Goal: Task Accomplishment & Management: Manage account settings

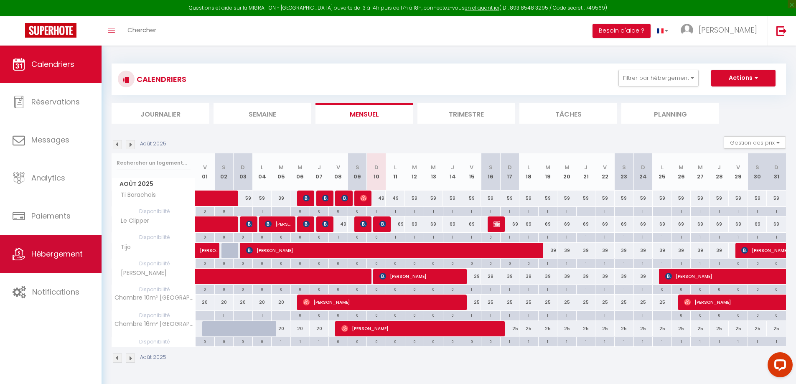
click at [61, 249] on span "Hébergement" at bounding box center [56, 254] width 51 height 10
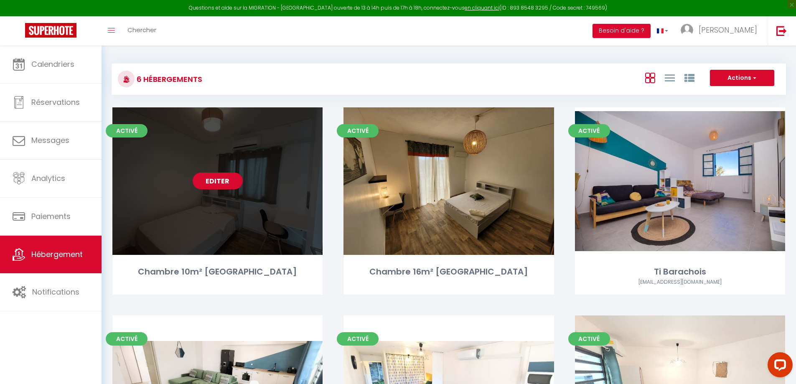
click at [216, 183] on link "Editer" at bounding box center [218, 181] width 50 height 17
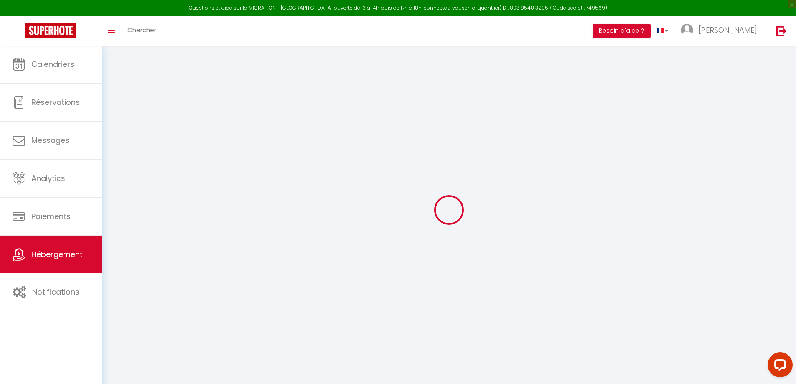
select select "+ 15 %"
select select "+ 18 %"
select select
checkbox input "false"
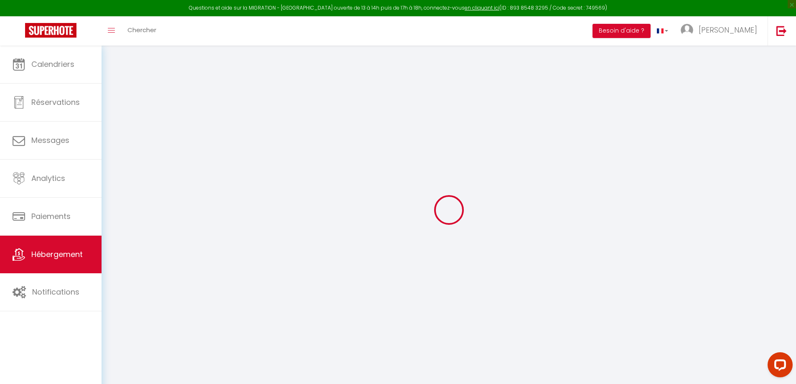
checkbox input "false"
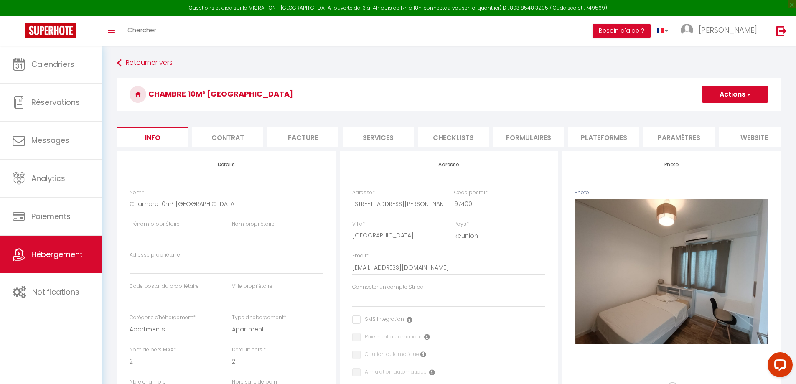
click at [595, 142] on li "Plateformes" at bounding box center [603, 137] width 71 height 20
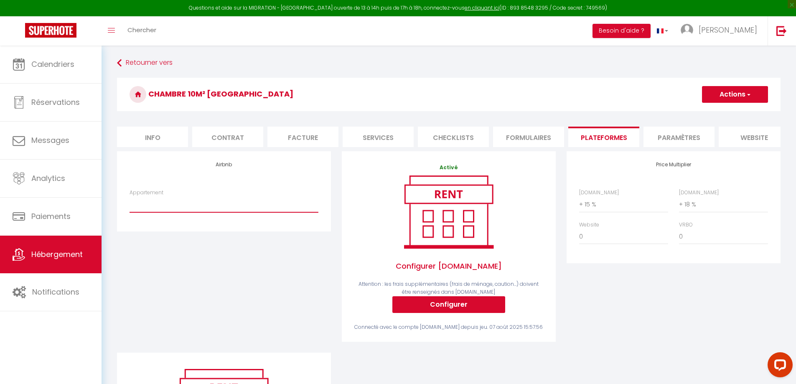
click at [191, 208] on select "Appartement T2 Le Clipper HyperCentre St Pierre - [EMAIL_ADDRESS][DOMAIN_NAME] …" at bounding box center [224, 204] width 189 height 16
select select "1869-1471440643407015499"
click at [130, 203] on select "Appartement T2 Le Clipper HyperCentre St Pierre - [EMAIL_ADDRESS][DOMAIN_NAME] …" at bounding box center [224, 204] width 189 height 16
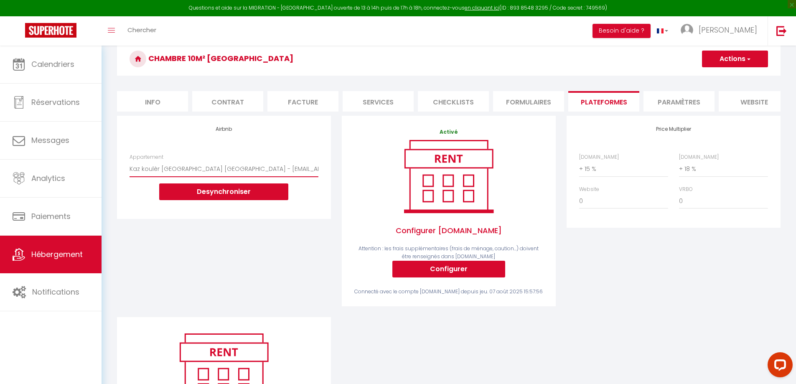
scroll to position [84, 0]
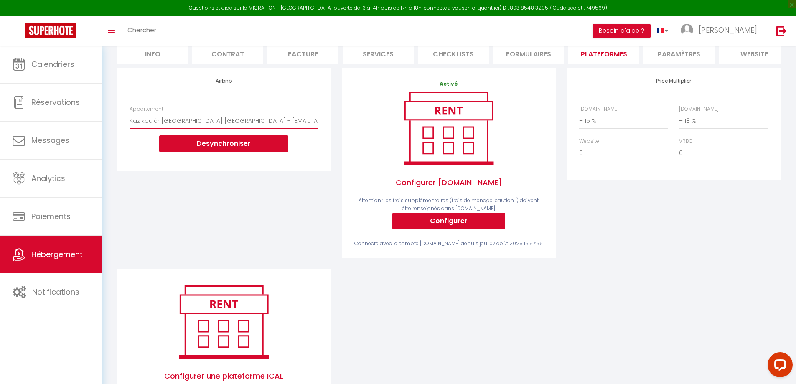
click at [201, 127] on select "Appartement T2 Le Clipper HyperCentre St Pierre - [EMAIL_ADDRESS][DOMAIN_NAME] …" at bounding box center [224, 121] width 189 height 16
click at [193, 229] on div "Airbnb Appartement Appartement T2 Le Clipper HyperCentre St Pierre - [EMAIL_ADD…" at bounding box center [224, 168] width 225 height 201
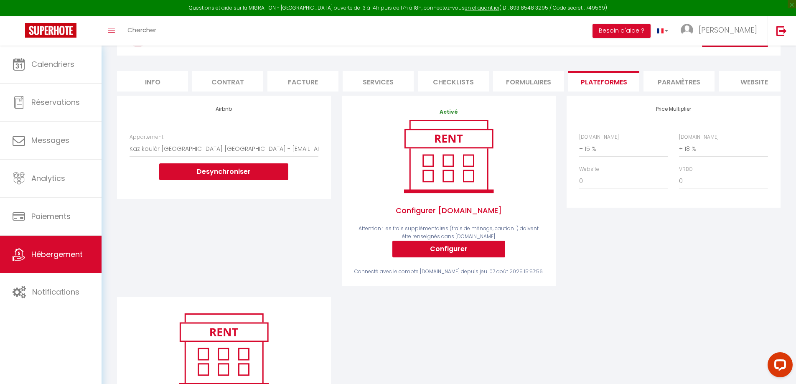
scroll to position [0, 0]
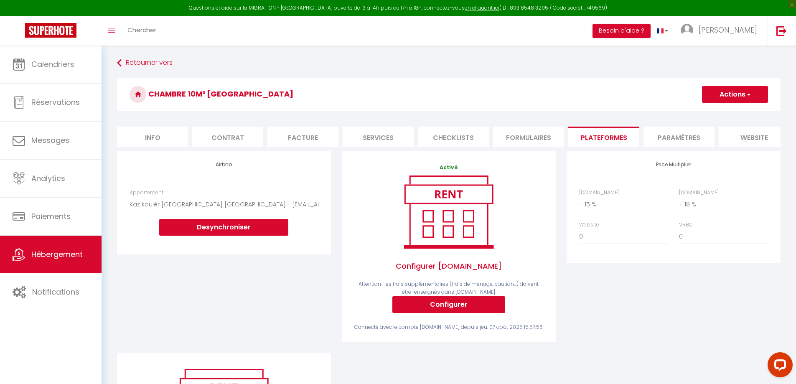
click at [760, 94] on button "Actions" at bounding box center [735, 94] width 66 height 17
click at [727, 111] on link "Enregistrer" at bounding box center [735, 112] width 66 height 11
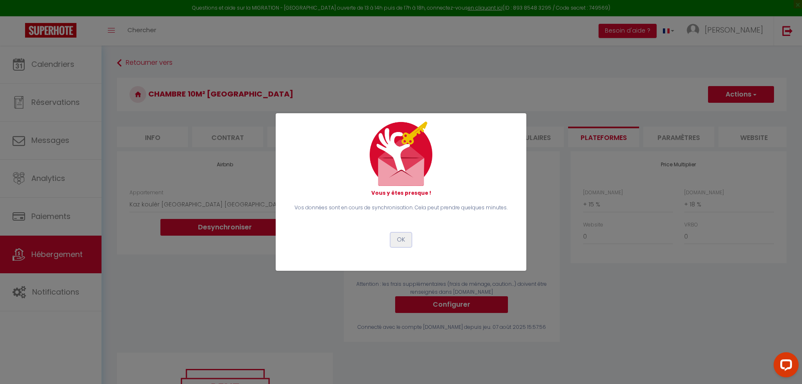
click at [404, 241] on button "OK" at bounding box center [401, 240] width 21 height 14
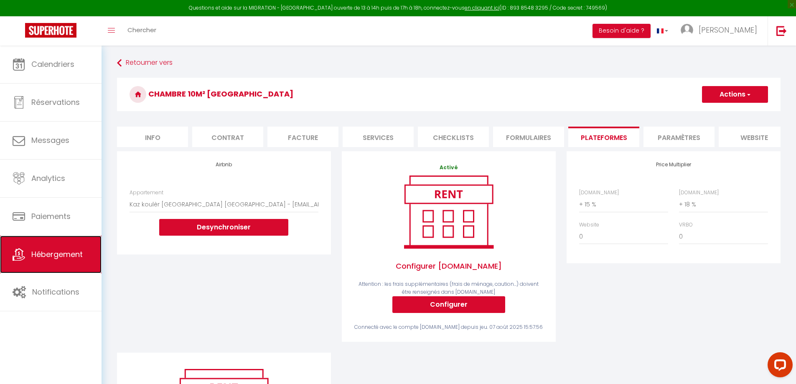
click at [61, 252] on span "Hébergement" at bounding box center [56, 254] width 51 height 10
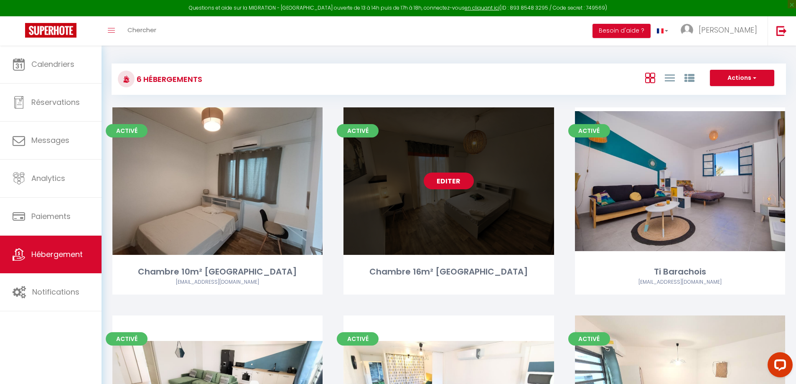
click at [451, 181] on link "Editer" at bounding box center [449, 181] width 50 height 17
select select "3"
select select "2"
select select "1"
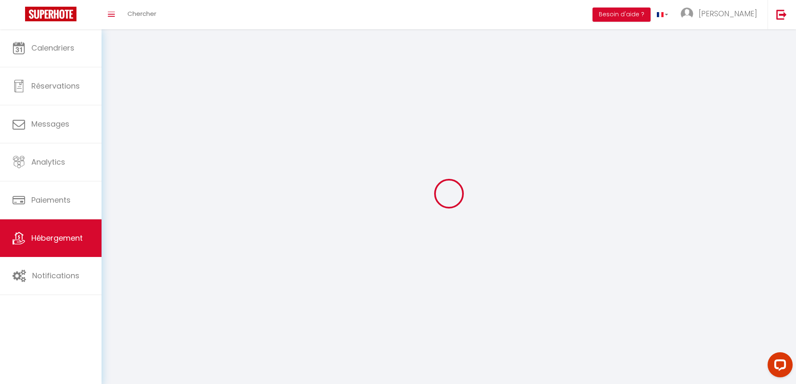
select select
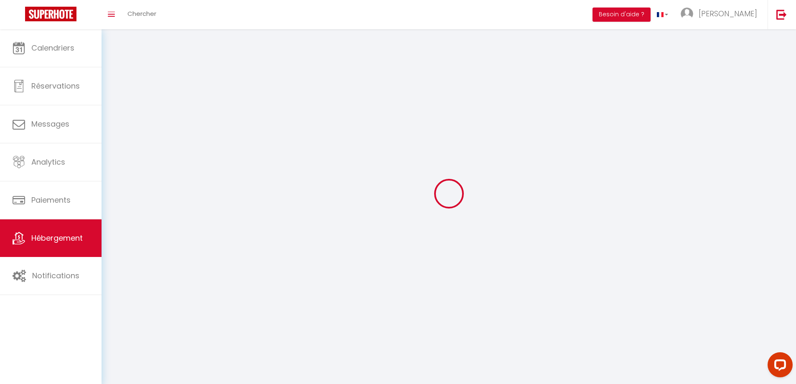
checkbox input "false"
select select
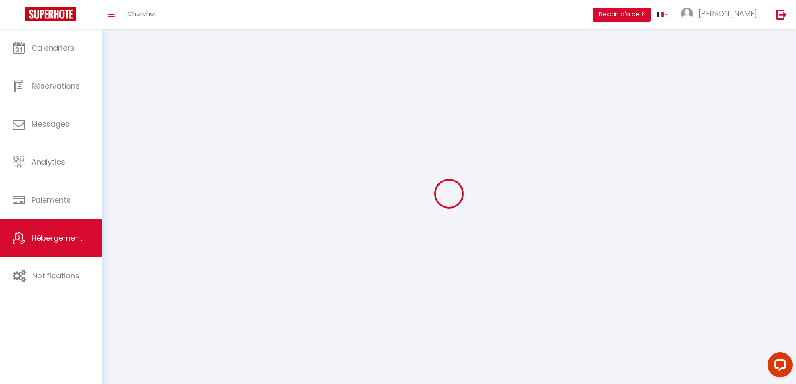
select select
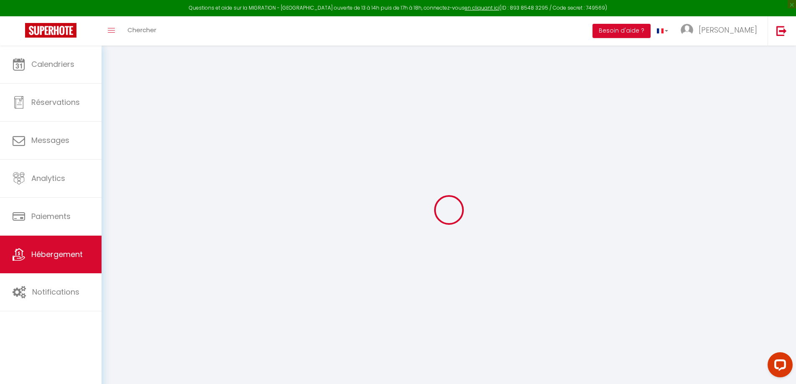
select select "+ 15 %"
select select "+ 18 %"
select select
checkbox input "false"
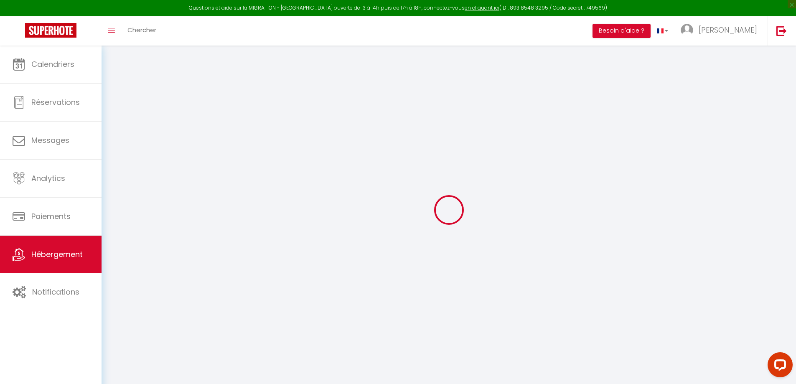
checkbox input "false"
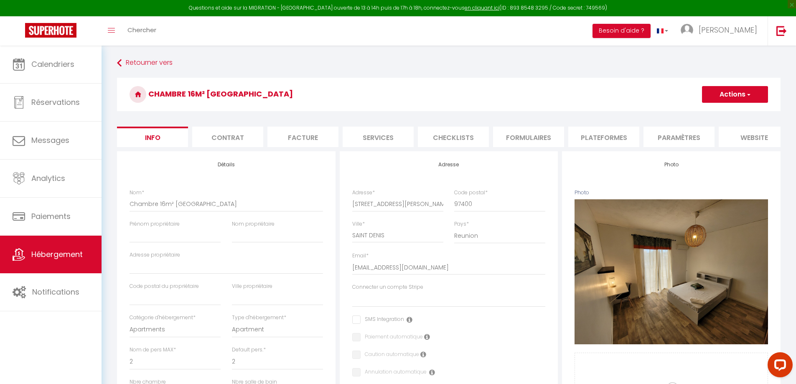
click at [602, 139] on li "Plateformes" at bounding box center [603, 137] width 71 height 20
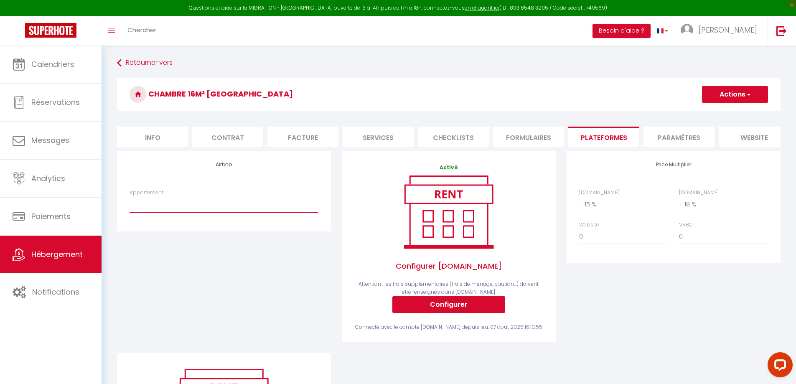
click at [235, 212] on select "Appartement T2 Le Clipper HyperCentre St Pierre - [EMAIL_ADDRESS][DOMAIN_NAME] …" at bounding box center [224, 204] width 189 height 16
select select "1869-1471380961070165702"
click at [130, 203] on select "Appartement T2 Le Clipper HyperCentre St Pierre - [EMAIL_ADDRESS][DOMAIN_NAME] …" at bounding box center [224, 204] width 189 height 16
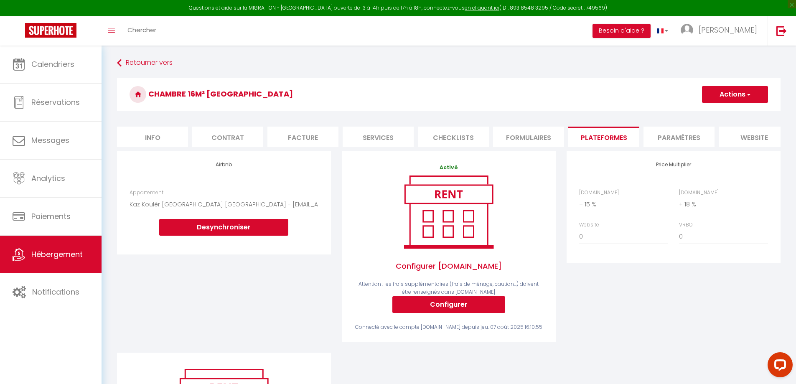
click at [722, 102] on button "Actions" at bounding box center [735, 94] width 66 height 17
click at [723, 112] on link "Enregistrer" at bounding box center [735, 112] width 66 height 11
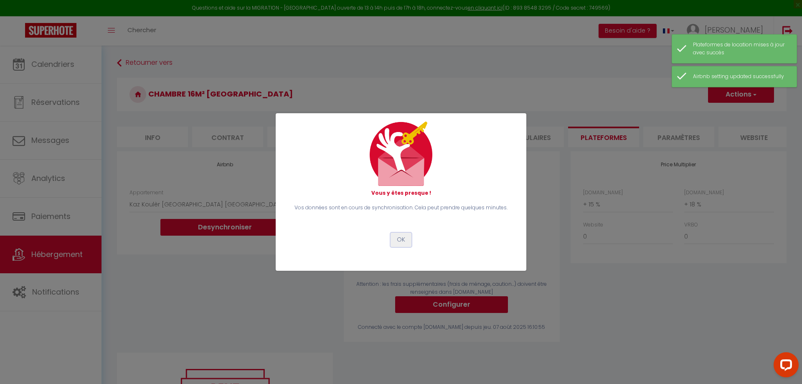
click at [402, 240] on button "OK" at bounding box center [401, 240] width 21 height 14
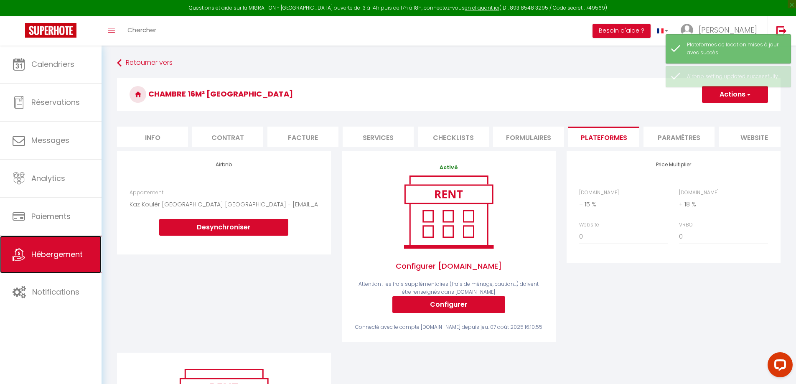
click at [32, 257] on span "Hébergement" at bounding box center [56, 254] width 51 height 10
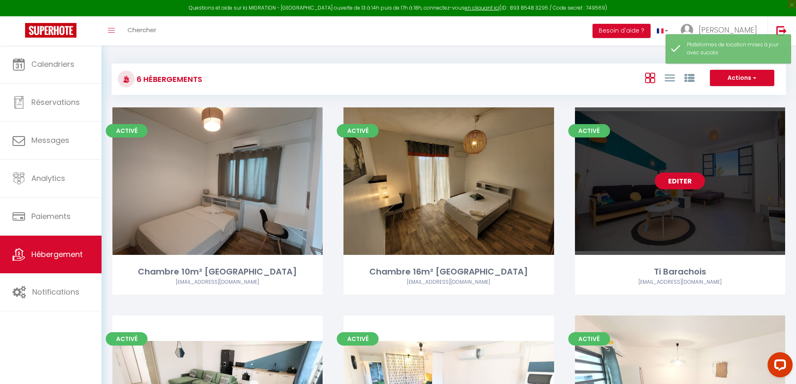
click at [683, 178] on link "Editer" at bounding box center [680, 181] width 50 height 17
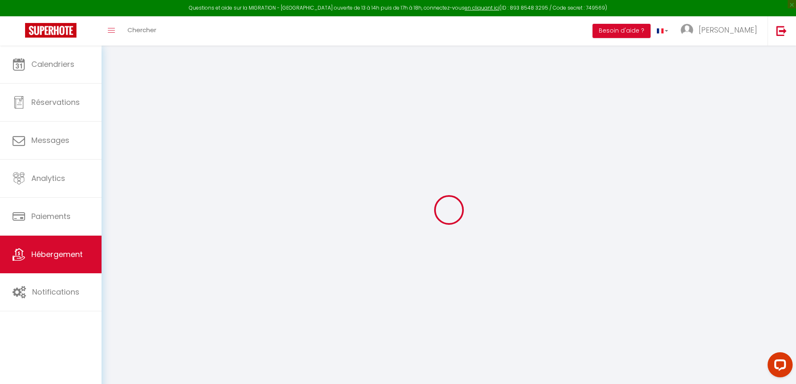
select select "+ 17 %"
select select "+ 18 %"
checkbox input "false"
checkbox input "true"
checkbox input "false"
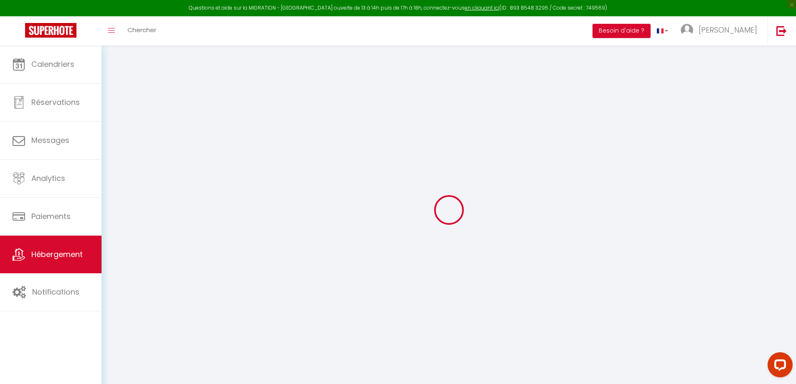
checkbox input "true"
select select "1869-30306133"
select select "180"
select select "EUR"
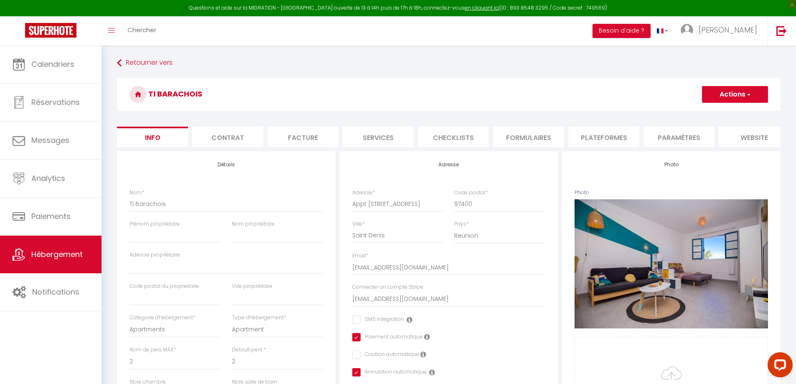
click at [611, 137] on li "Plateformes" at bounding box center [603, 137] width 71 height 20
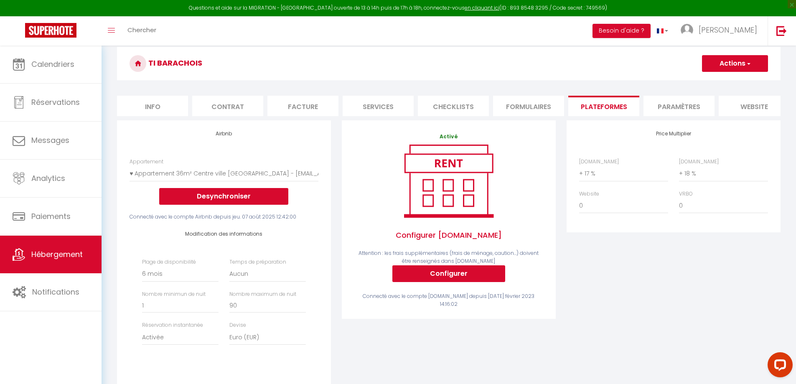
scroll to position [84, 0]
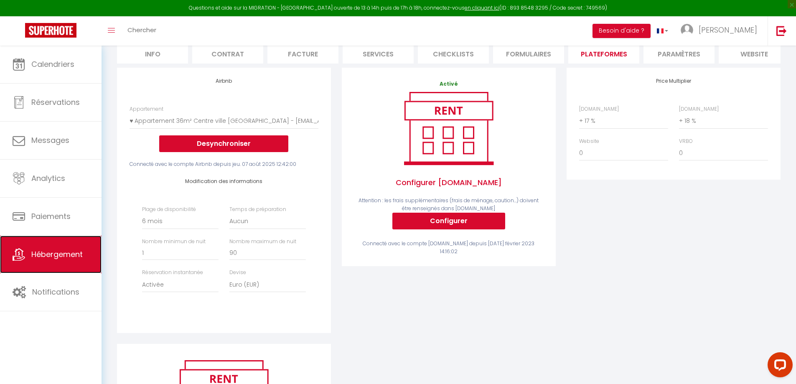
click at [72, 256] on span "Hébergement" at bounding box center [56, 254] width 51 height 10
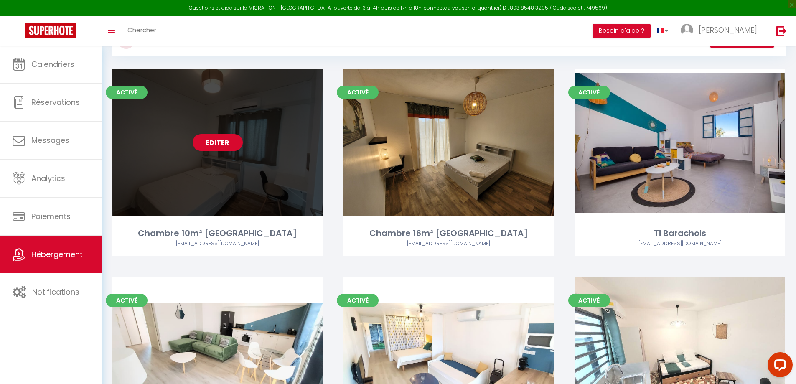
scroll to position [142, 0]
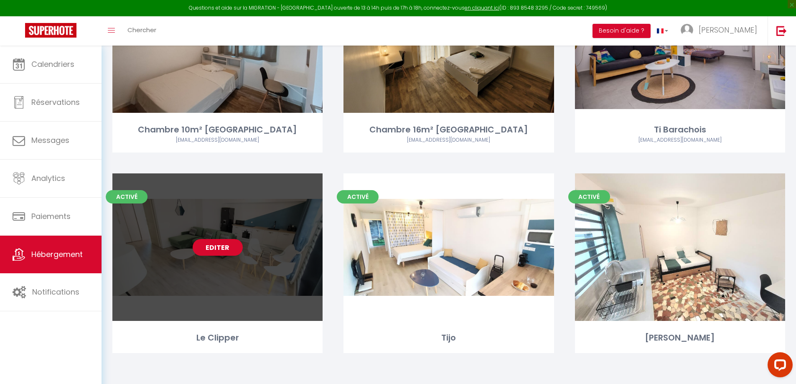
click at [218, 249] on link "Editer" at bounding box center [218, 247] width 50 height 17
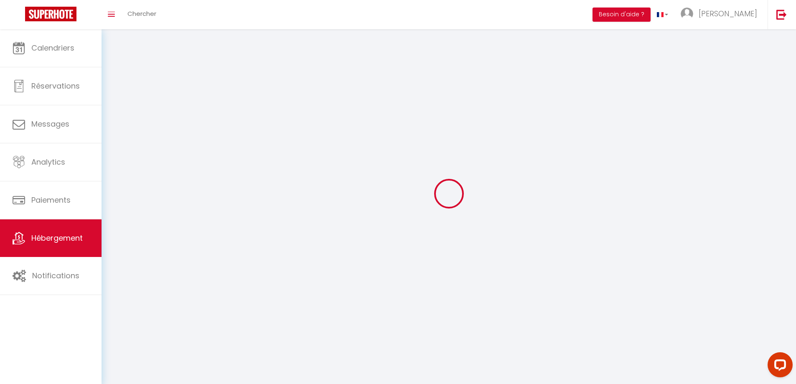
select select "1"
select select
select select "28"
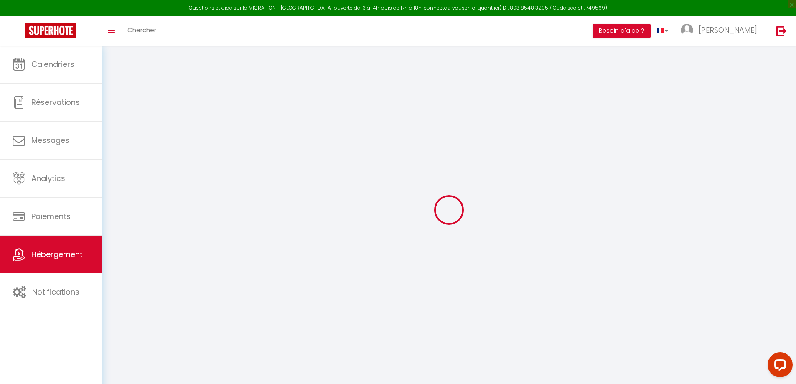
select select
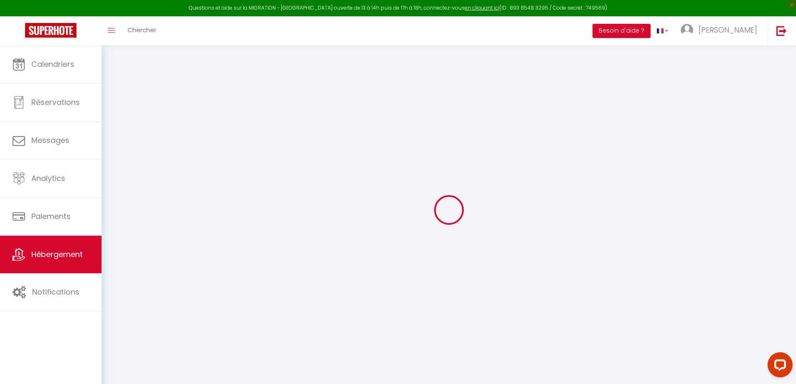
select select
checkbox input "false"
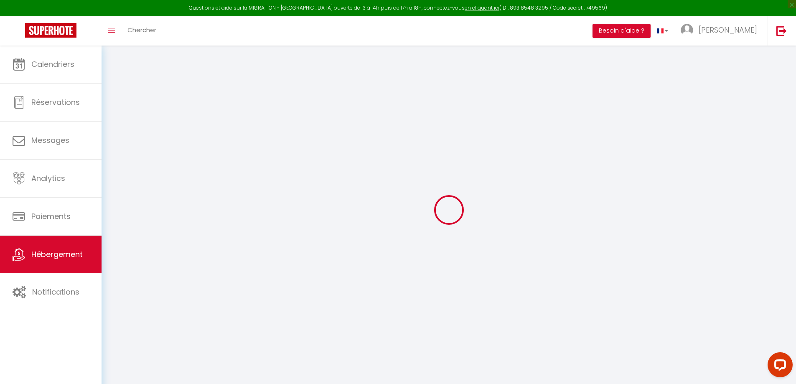
select select
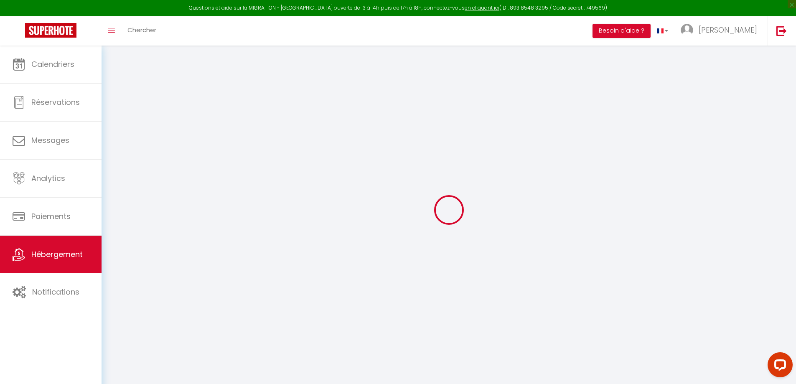
select select
checkbox input "false"
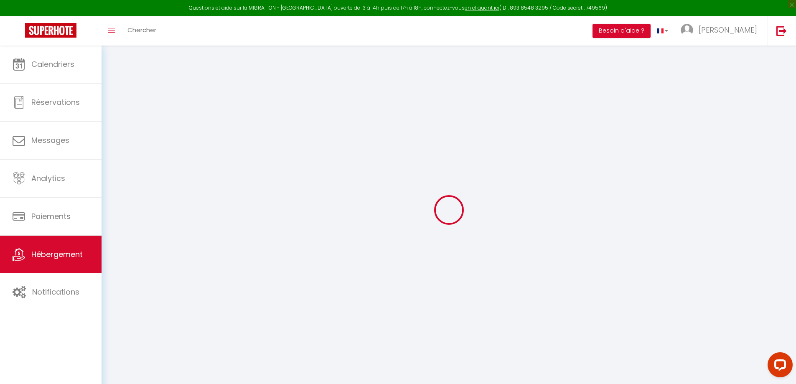
checkbox input "false"
select select
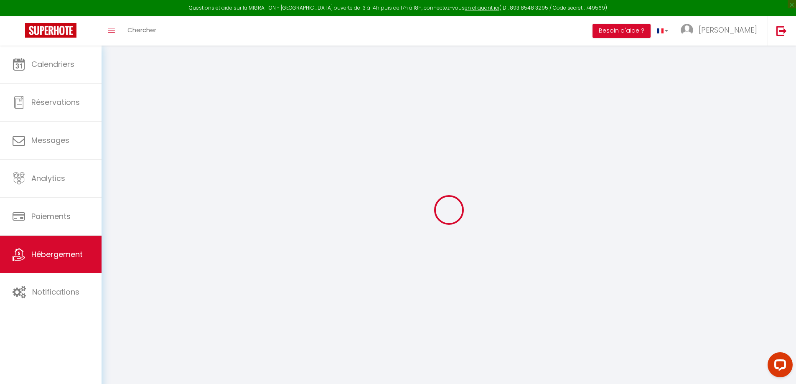
select select
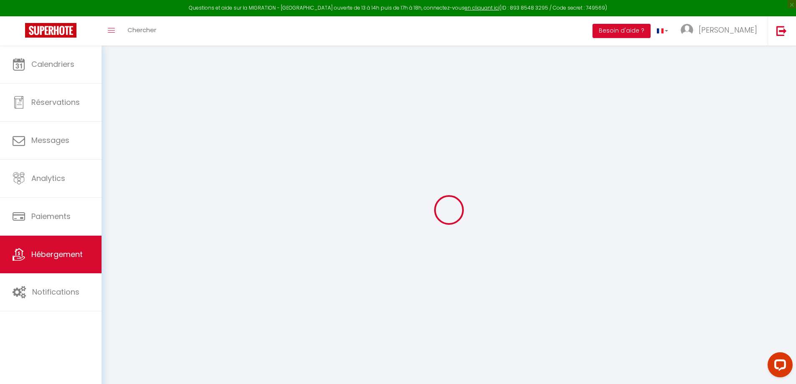
checkbox input "false"
select select
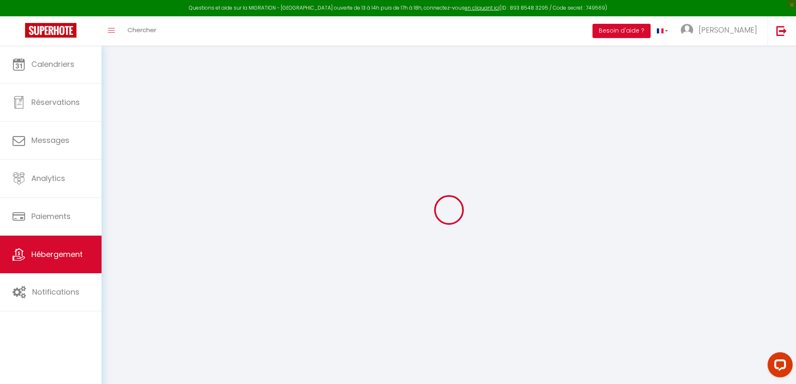
select select
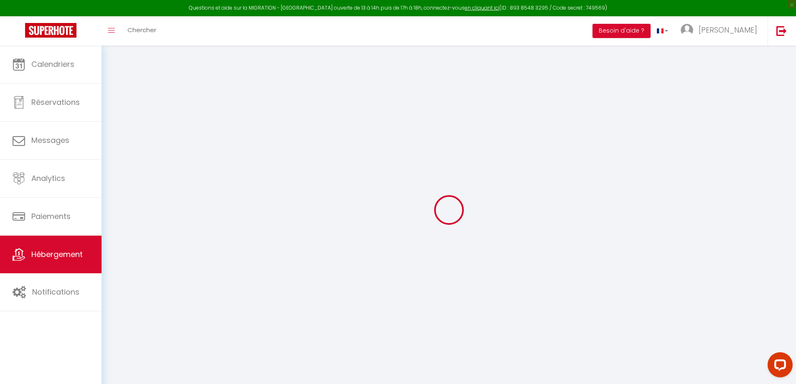
select select
checkbox input "false"
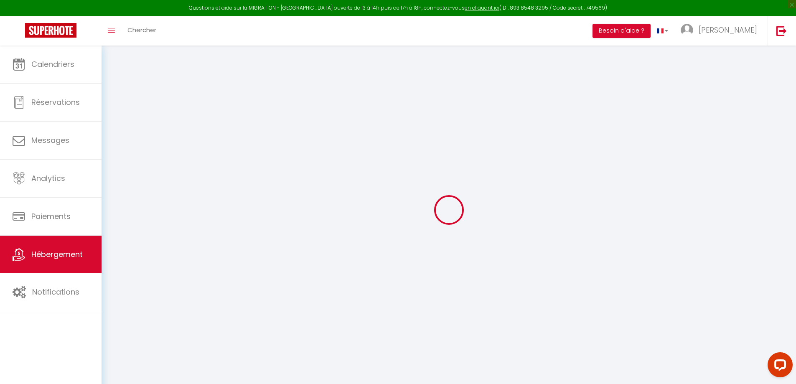
checkbox input "false"
select select
type input "Le Clipper"
type input "59"
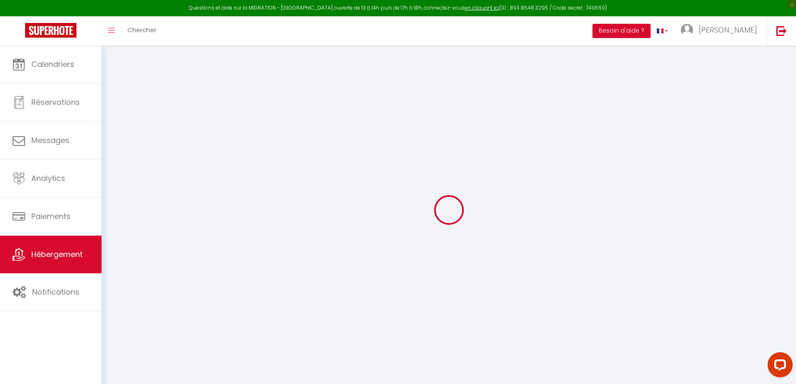
type input "10"
type input "39"
type input "500"
select select
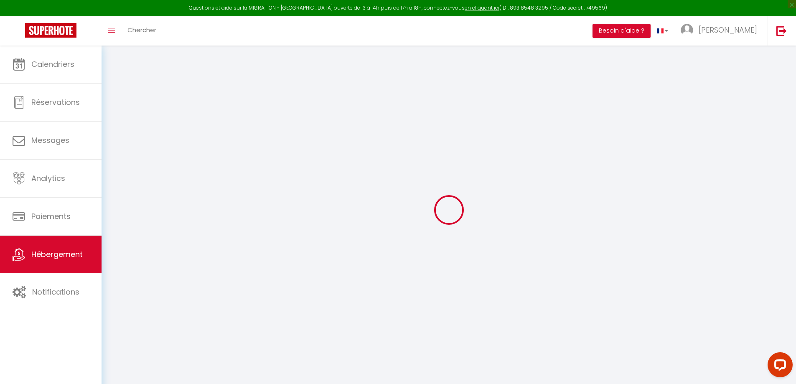
select select
type input "Appt [STREET_ADDRESS][PERSON_NAME] et [PERSON_NAME]"
type input "97410"
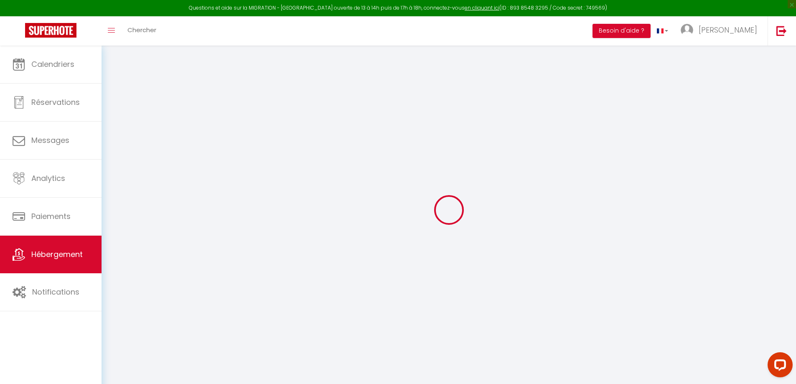
type input "Saint-Pierre"
select select "177"
type input "[EMAIL_ADDRESS][DOMAIN_NAME]"
select select "3102"
checkbox input "false"
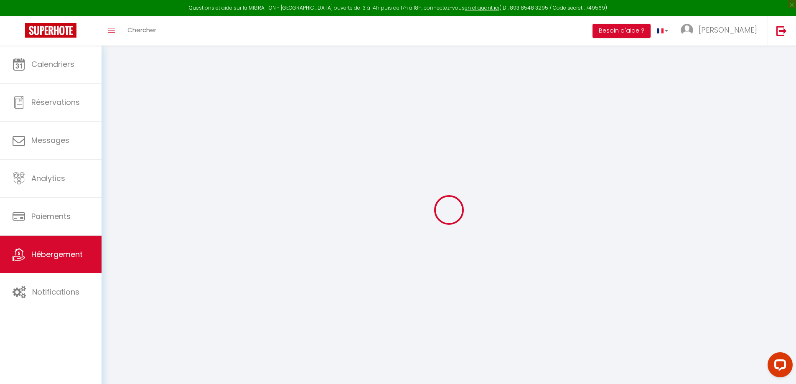
checkbox input "true"
checkbox input "false"
checkbox input "true"
type input "0"
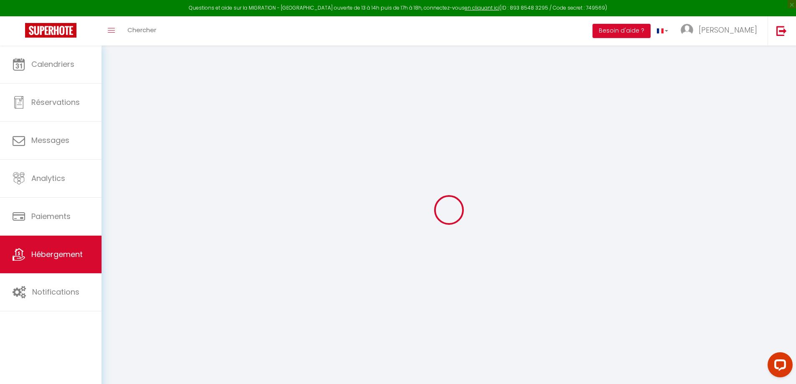
type input "0"
select select "+ 17 %"
select select "+ 18 %"
checkbox input "false"
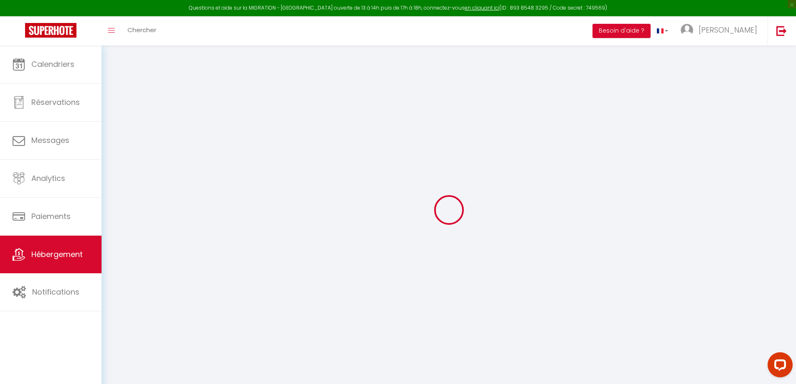
checkbox input "true"
checkbox input "false"
checkbox input "true"
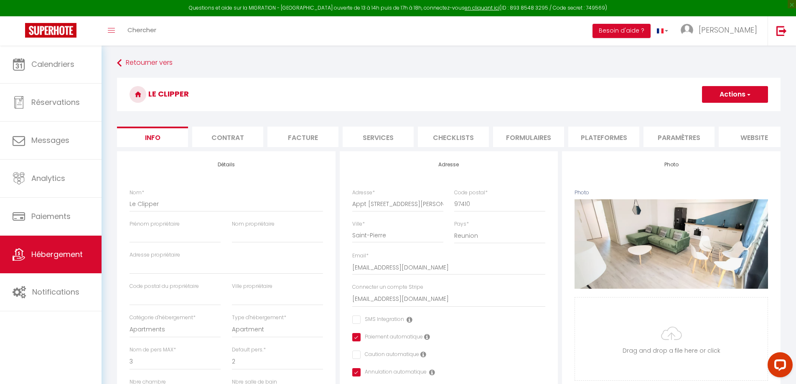
click at [600, 137] on li "Plateformes" at bounding box center [603, 137] width 71 height 20
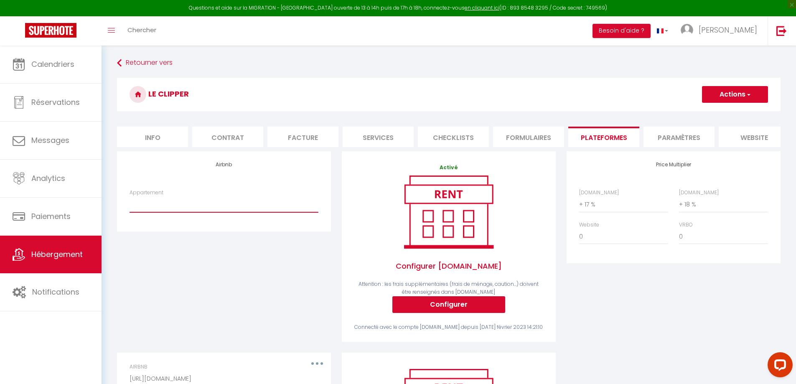
click at [234, 212] on select "Appartement T2 Le Clipper HyperCentre St Pierre - [EMAIL_ADDRESS][DOMAIN_NAME] …" at bounding box center [224, 204] width 189 height 16
select select "1869-53267229"
click at [130, 203] on select "Appartement T2 Le Clipper HyperCentre St Pierre - [EMAIL_ADDRESS][DOMAIN_NAME] …" at bounding box center [224, 204] width 189 height 16
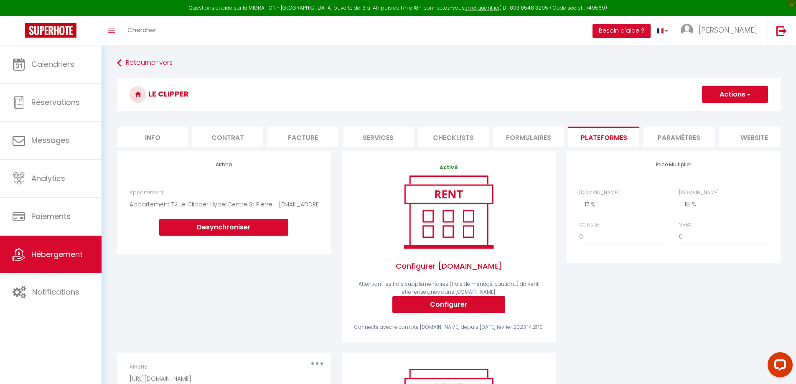
click at [738, 93] on button "Actions" at bounding box center [735, 94] width 66 height 17
click at [722, 110] on link "Enregistrer" at bounding box center [735, 112] width 66 height 11
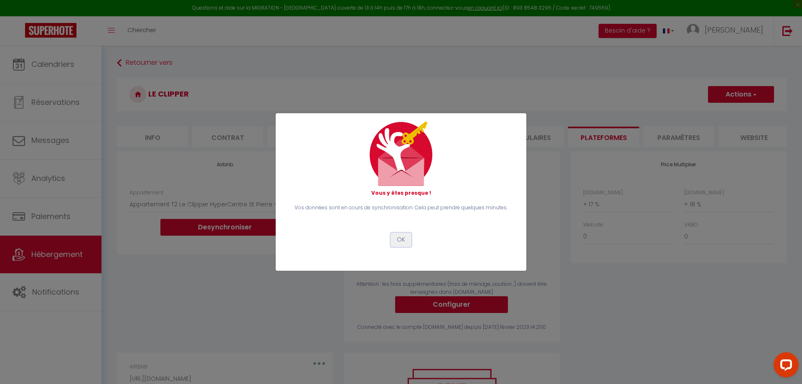
click at [406, 240] on button "OK" at bounding box center [401, 240] width 21 height 14
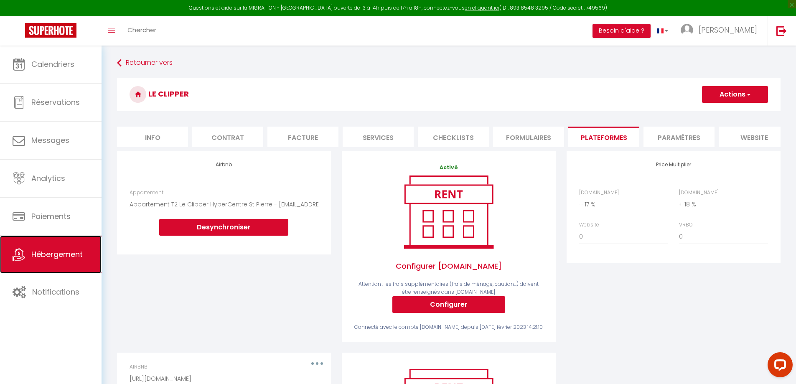
click at [62, 252] on span "Hébergement" at bounding box center [56, 254] width 51 height 10
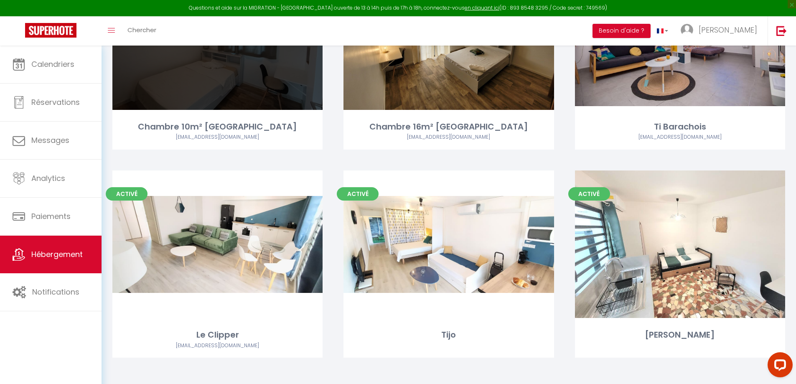
scroll to position [150, 0]
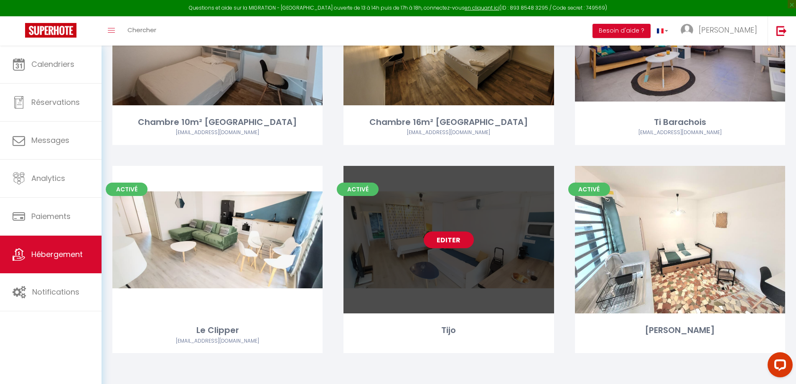
click at [455, 243] on link "Editer" at bounding box center [449, 239] width 50 height 17
select select "3"
select select "2"
select select "1"
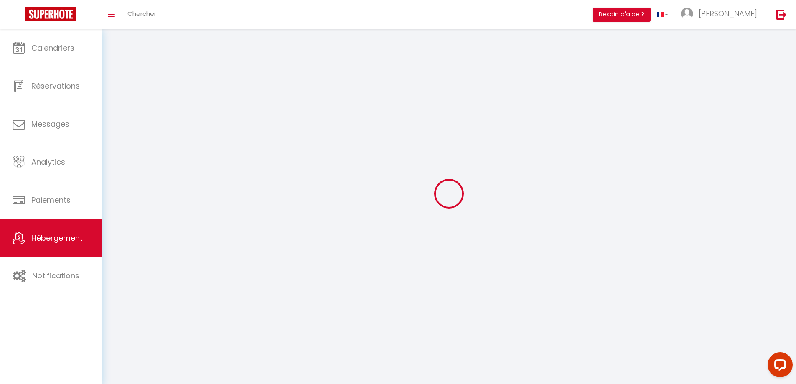
select select
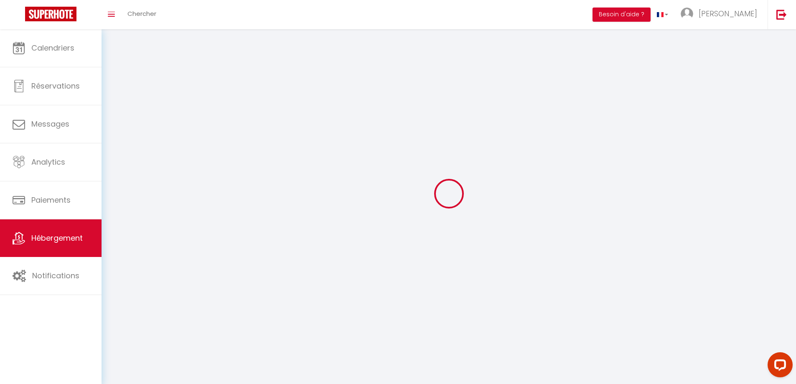
select select
checkbox input "false"
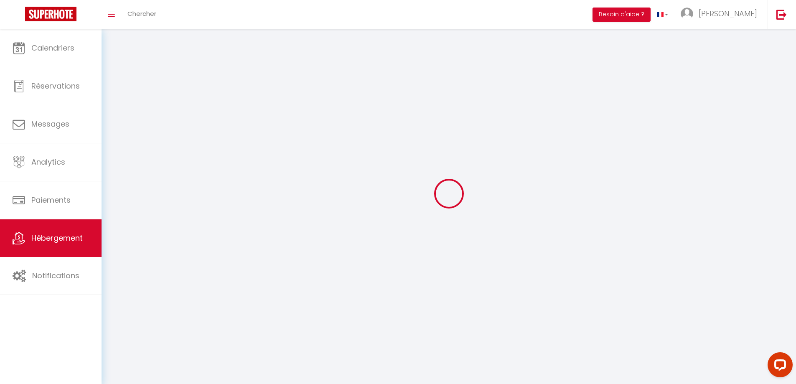
select select
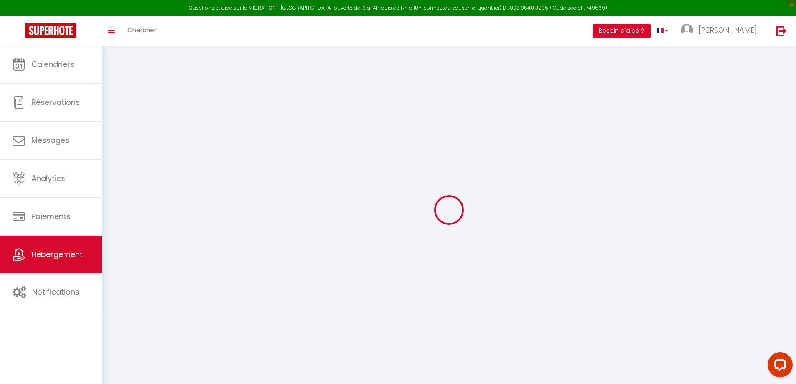
select select "+ 17 %"
select select "+ 18 %"
checkbox input "false"
checkbox input "true"
checkbox input "false"
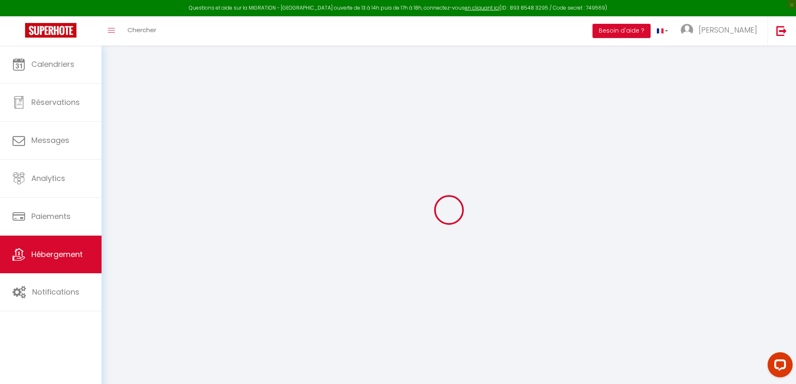
checkbox input "true"
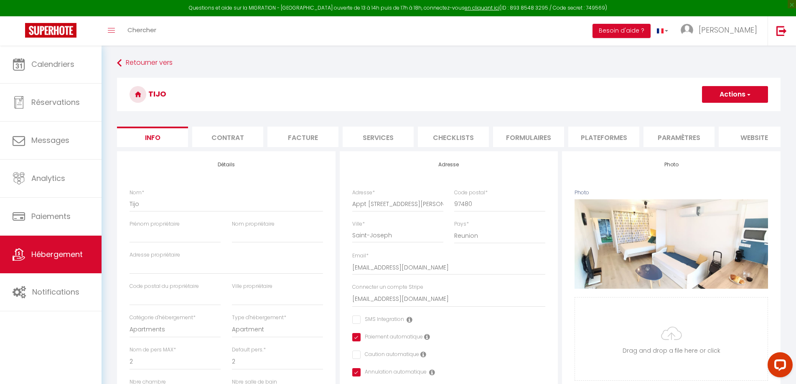
click at [599, 139] on li "Plateformes" at bounding box center [603, 137] width 71 height 20
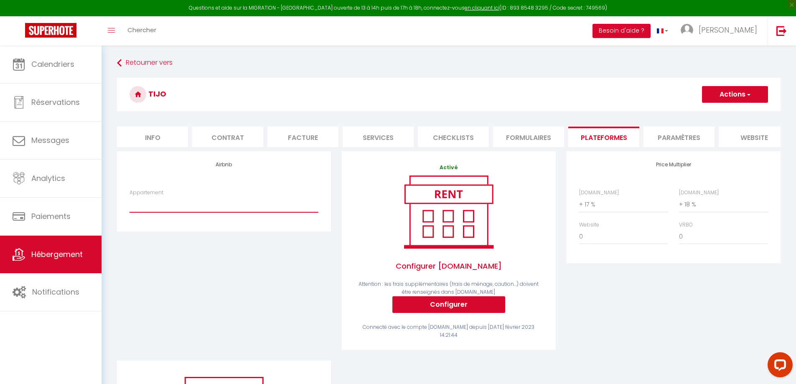
click at [191, 212] on select "Superbe studio hypercentre St [PERSON_NAME] - [EMAIL_ADDRESS][DOMAIN_NAME] Beau…" at bounding box center [224, 204] width 189 height 16
select select "1869-53353441"
click at [130, 203] on select "Superbe studio hypercentre St [PERSON_NAME] - [EMAIL_ADDRESS][DOMAIN_NAME] Beau…" at bounding box center [224, 204] width 189 height 16
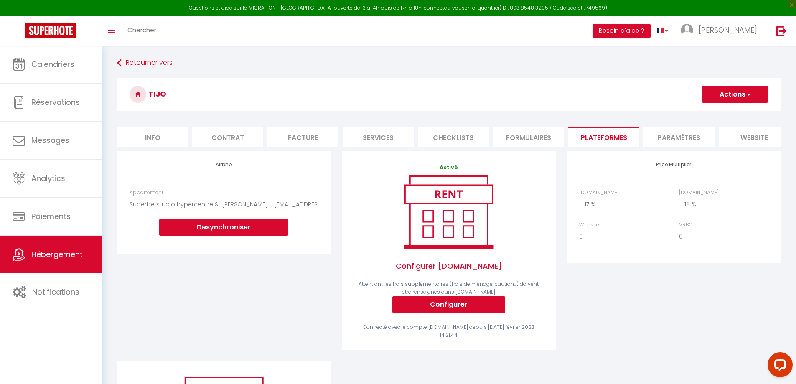
click at [720, 97] on button "Actions" at bounding box center [735, 94] width 66 height 17
click at [719, 113] on link "Enregistrer" at bounding box center [735, 112] width 66 height 11
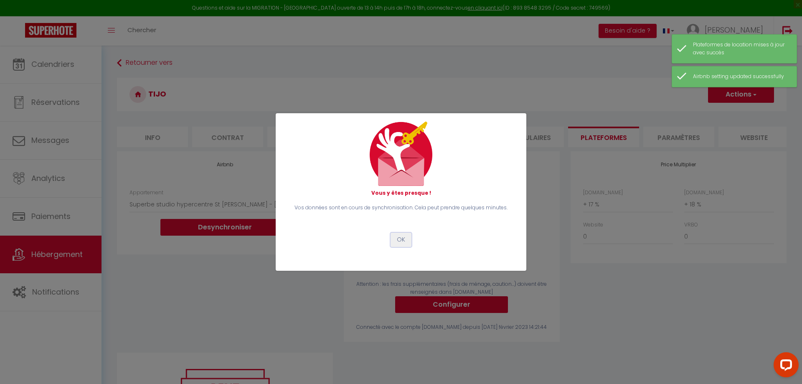
click at [401, 242] on button "OK" at bounding box center [401, 240] width 21 height 14
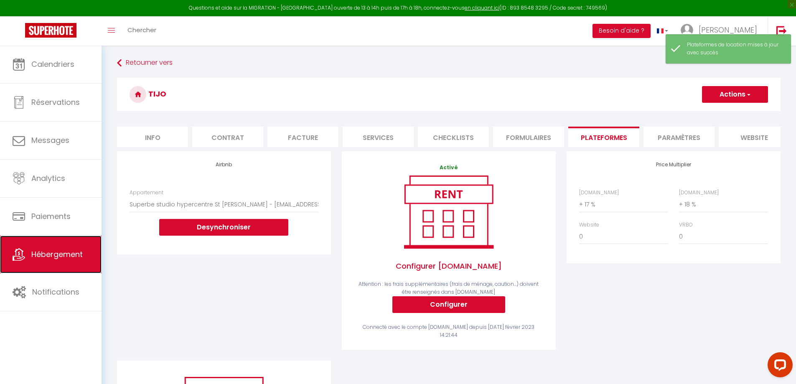
click at [73, 255] on span "Hébergement" at bounding box center [56, 254] width 51 height 10
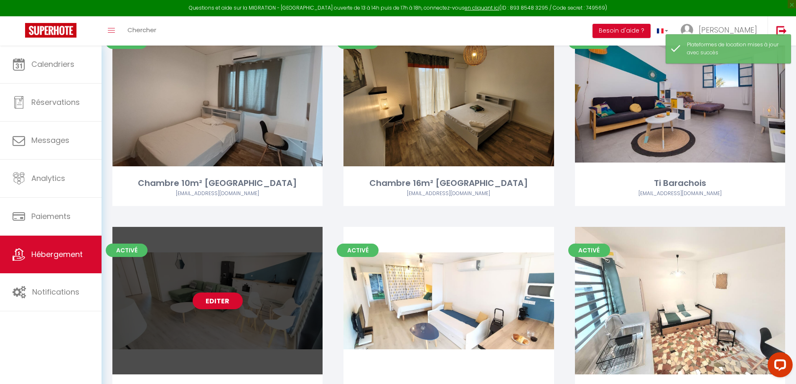
scroll to position [150, 0]
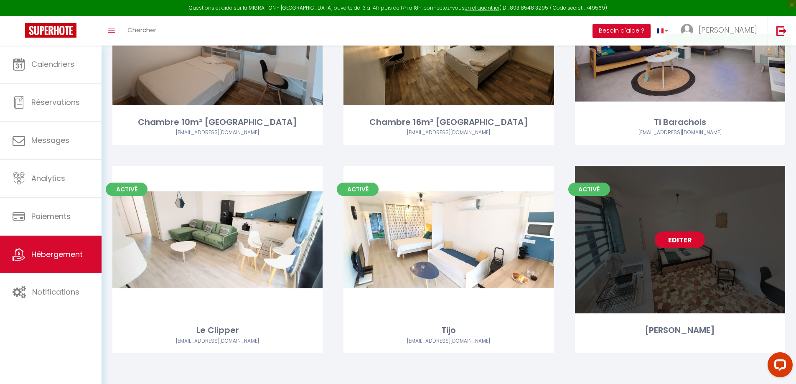
click at [688, 239] on link "Editer" at bounding box center [680, 239] width 50 height 17
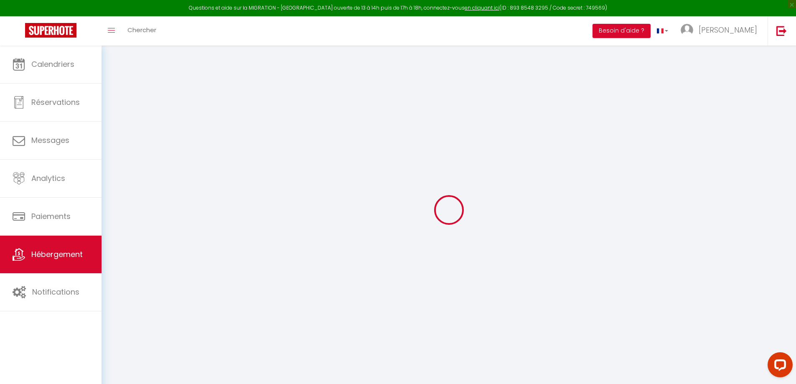
select select "+ 17 %"
select select "+ 20 %"
select select
checkbox input "false"
checkbox input "true"
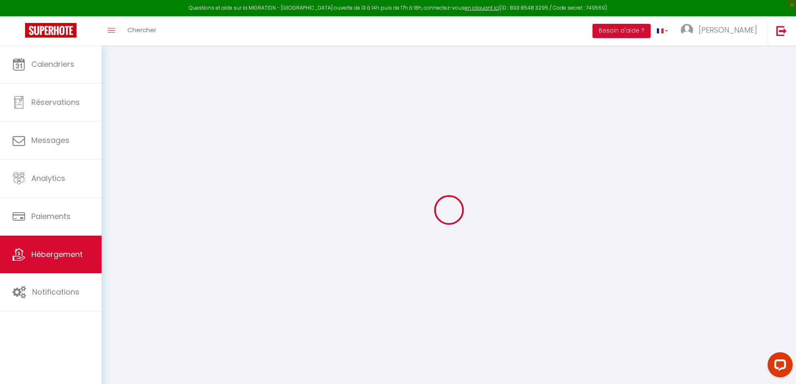
checkbox input "false"
checkbox input "true"
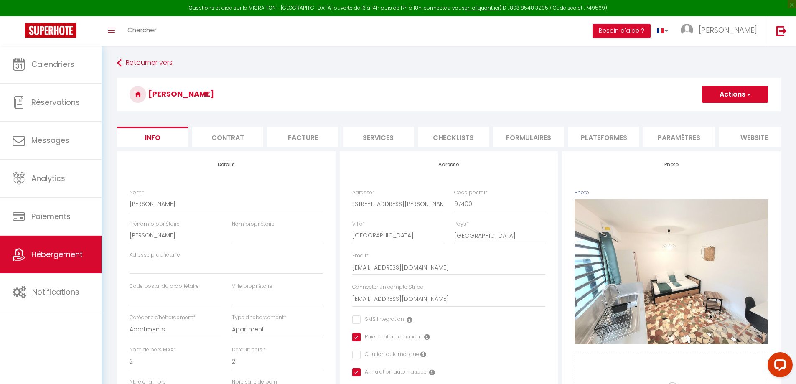
click at [618, 141] on li "Plateformes" at bounding box center [603, 137] width 71 height 20
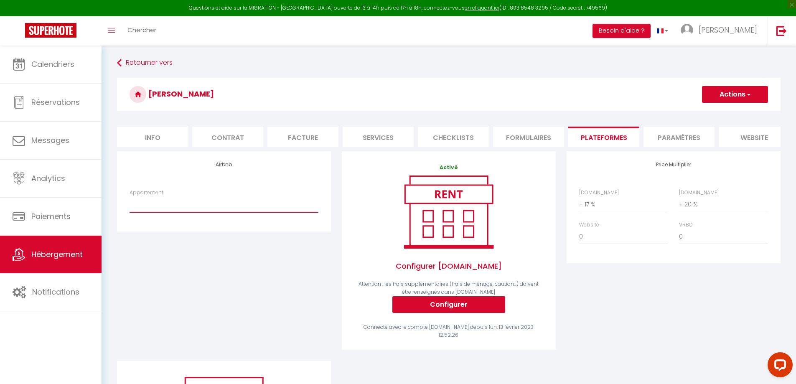
click at [188, 212] on select "Beau Studio Hypercentre St Denis "Ti [PERSON_NAME]" - [EMAIL_ADDRESS][DOMAIN_NA…" at bounding box center [224, 204] width 189 height 16
select select "1869-825229579595245901"
click at [130, 203] on select "Beau Studio Hypercentre St Denis "Ti [PERSON_NAME]" - [EMAIL_ADDRESS][DOMAIN_NA…" at bounding box center [224, 204] width 189 height 16
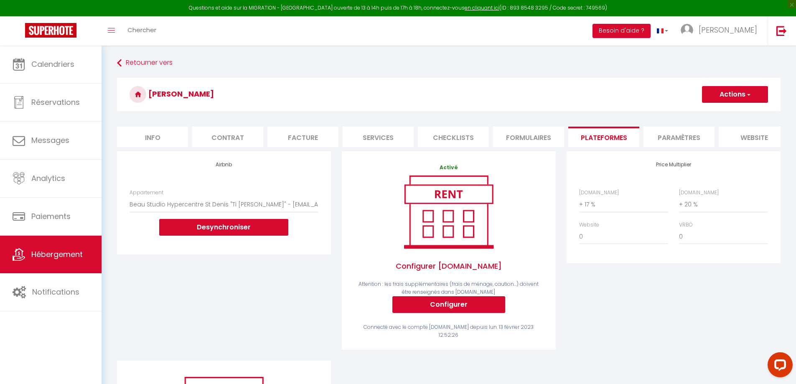
click at [759, 93] on button "Actions" at bounding box center [735, 94] width 66 height 17
click at [722, 96] on button "Actions" at bounding box center [735, 94] width 66 height 17
click at [723, 113] on link "Enregistrer" at bounding box center [735, 112] width 66 height 11
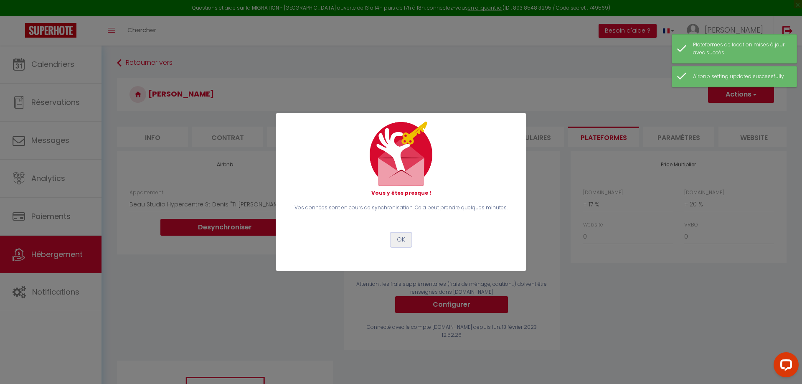
click at [402, 242] on button "OK" at bounding box center [401, 240] width 21 height 14
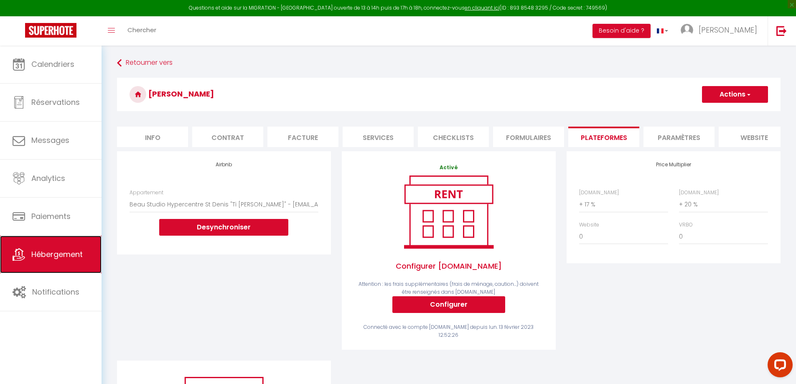
click at [56, 257] on span "Hébergement" at bounding box center [56, 254] width 51 height 10
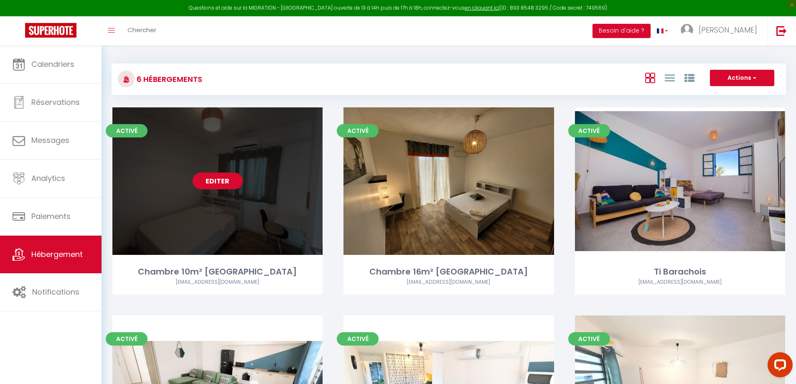
click at [225, 185] on link "Editer" at bounding box center [218, 181] width 50 height 17
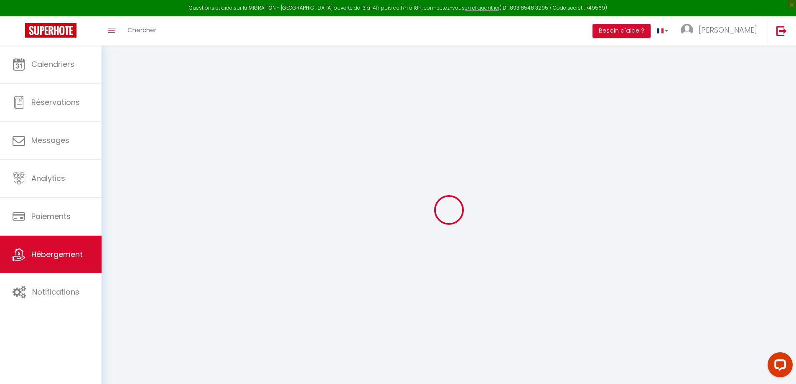
select select "+ 15 %"
select select "+ 18 %"
select select
checkbox input "false"
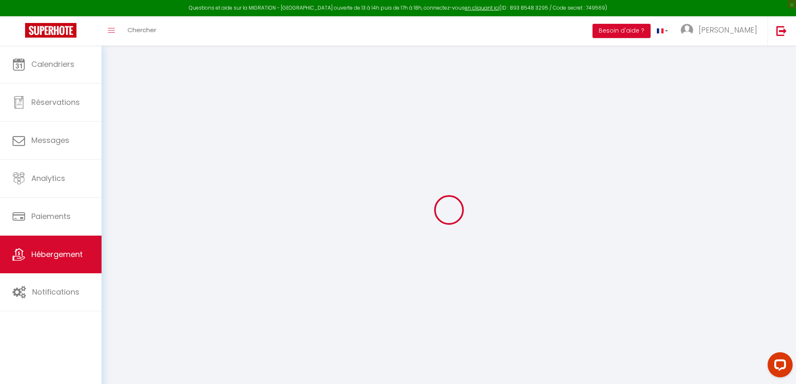
checkbox input "false"
select select "1869-1471440643407015499"
select select "365"
select select "EUR"
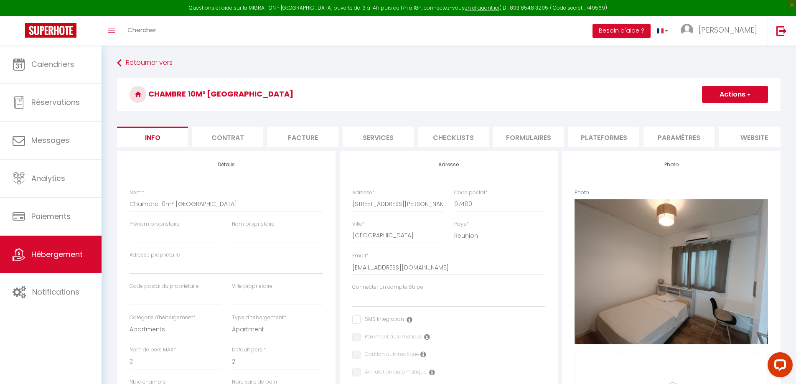
click at [610, 138] on li "Plateformes" at bounding box center [603, 137] width 71 height 20
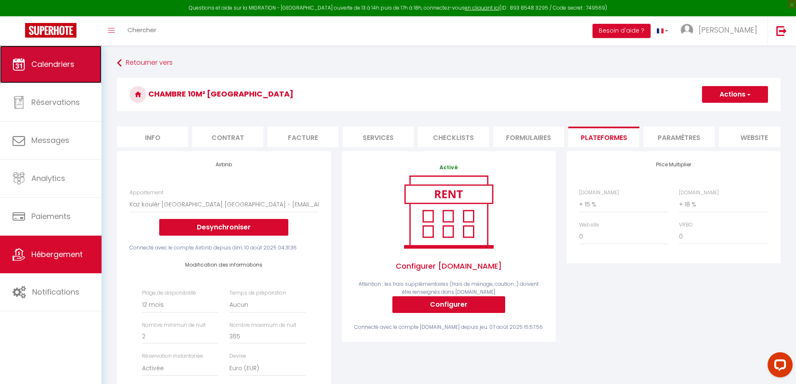
click at [46, 71] on link "Calendriers" at bounding box center [51, 65] width 102 height 38
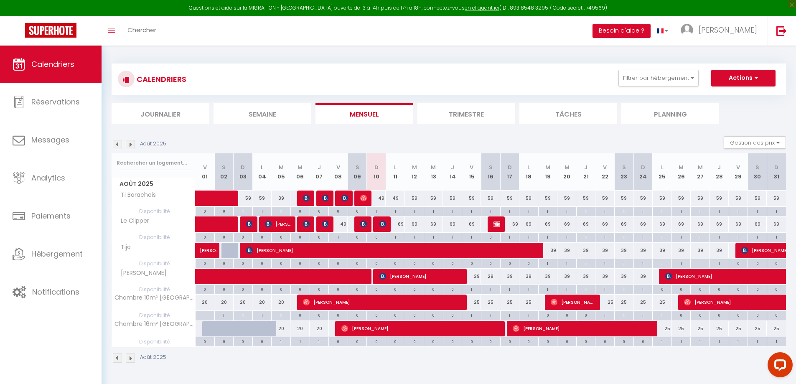
click at [132, 145] on img at bounding box center [130, 144] width 9 height 9
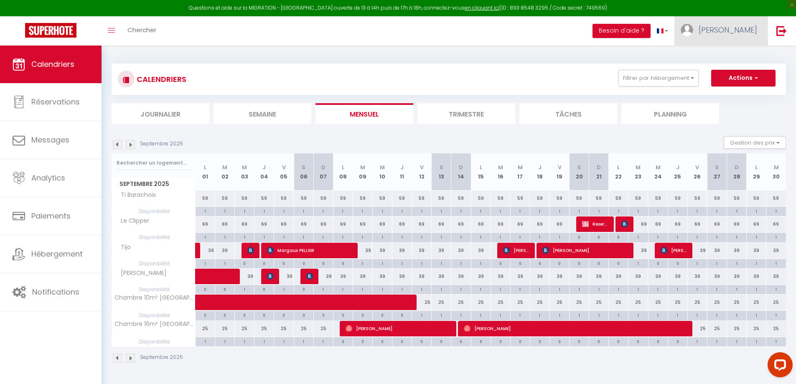
click at [741, 31] on span "[PERSON_NAME]" at bounding box center [728, 30] width 58 height 10
click at [732, 70] on link "Équipe" at bounding box center [734, 73] width 62 height 14
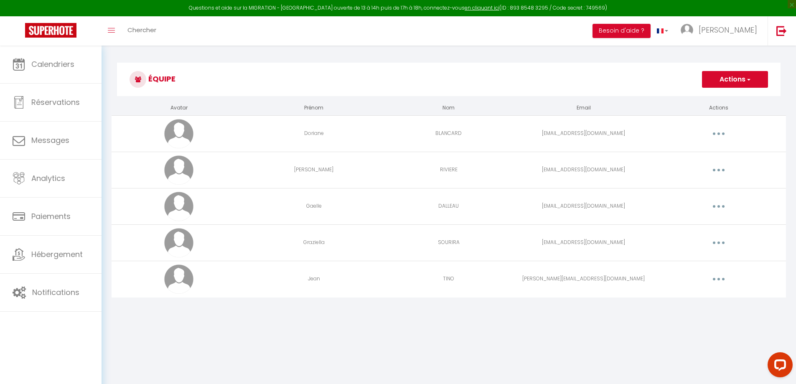
click at [719, 281] on button "button" at bounding box center [718, 278] width 23 height 13
click at [674, 294] on link "Editer" at bounding box center [697, 298] width 62 height 14
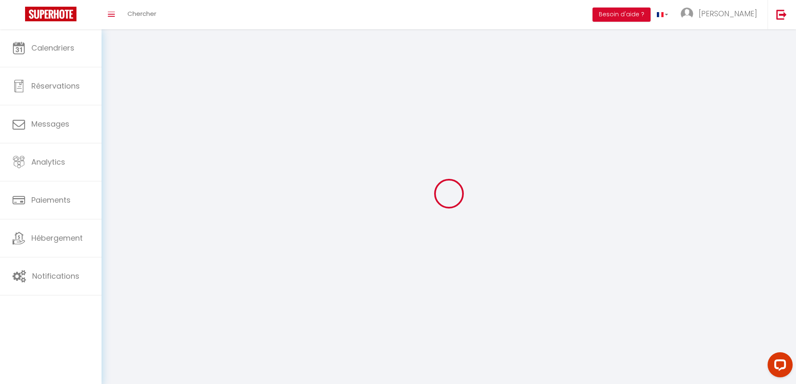
type input "Jean"
type input "TINO"
type input "[PERSON_NAME][EMAIL_ADDRESS][DOMAIN_NAME]"
type textarea "[URL][DOMAIN_NAME]"
checkbox input "false"
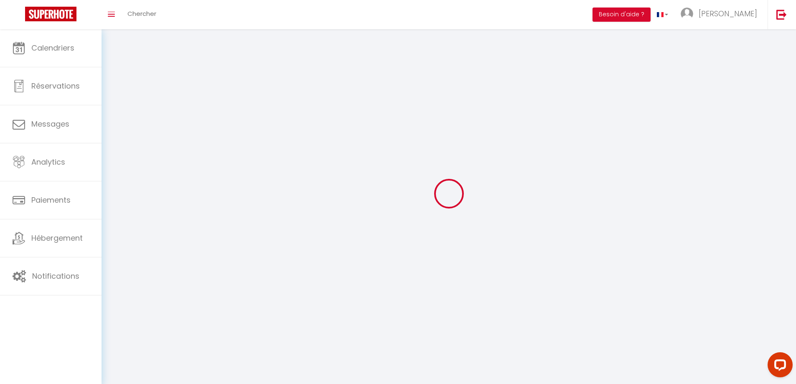
checkbox input "false"
checkbox input "true"
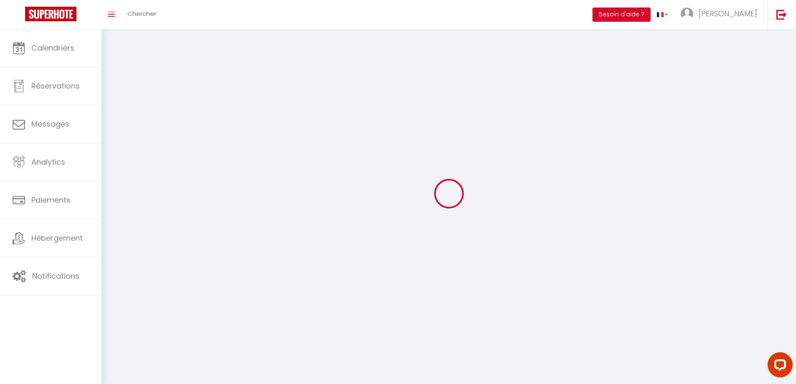
checkbox input "true"
checkbox input "false"
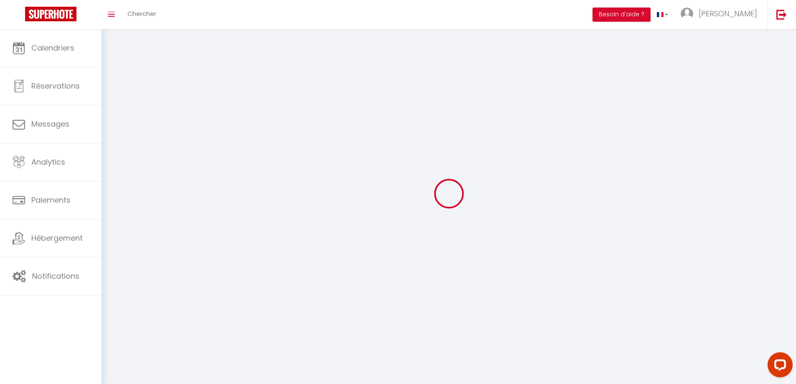
checkbox input "false"
select select
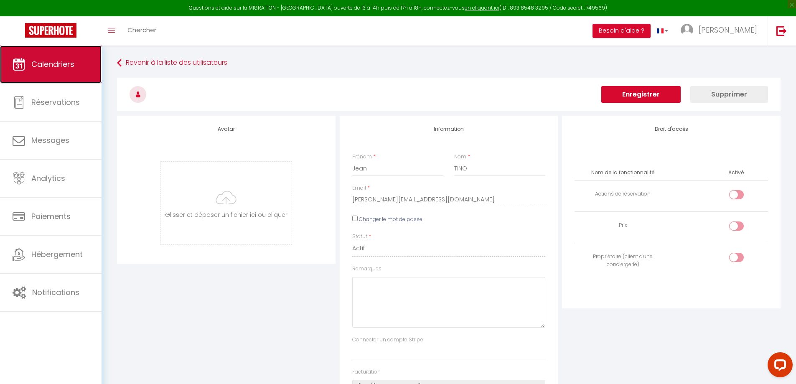
click at [28, 60] on link "Calendriers" at bounding box center [51, 65] width 102 height 38
